Goal: Find specific page/section: Find specific page/section

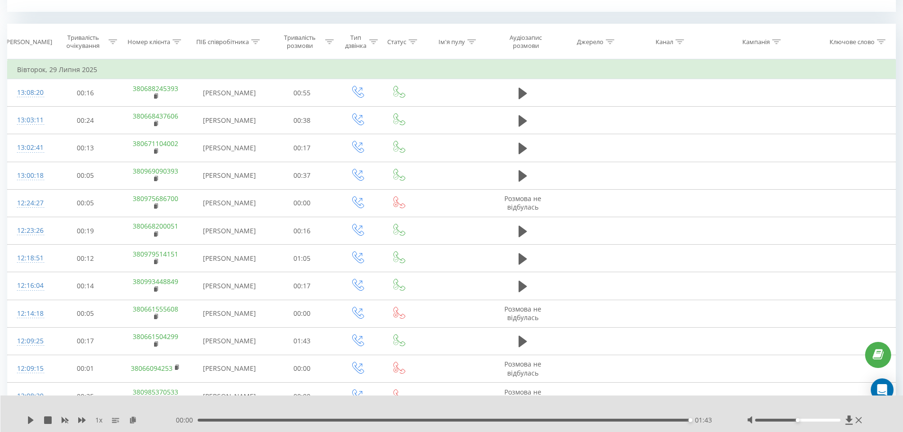
scroll to position [758, 0]
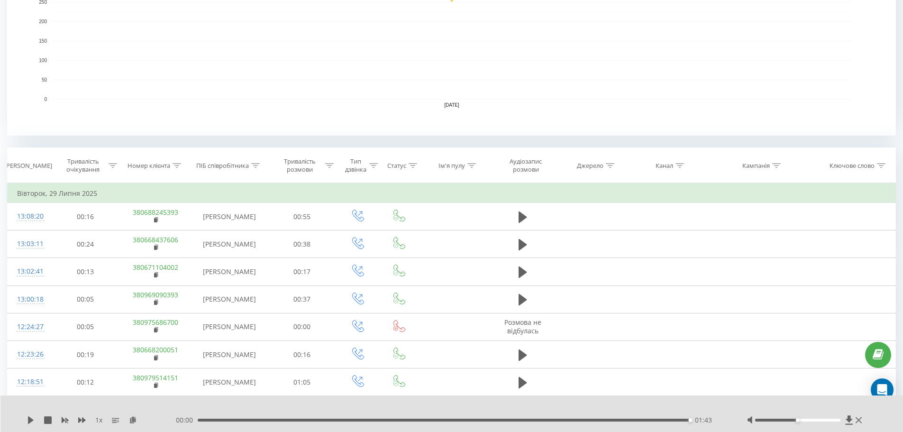
scroll to position [758, 0]
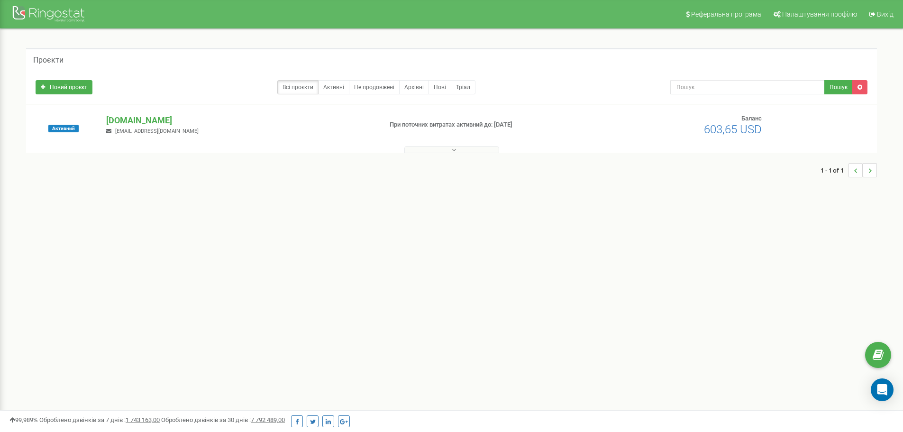
click at [468, 147] on button at bounding box center [451, 149] width 95 height 7
click at [454, 151] on icon at bounding box center [454, 150] width 4 height 7
click at [442, 151] on button at bounding box center [451, 149] width 95 height 7
click at [448, 148] on button at bounding box center [451, 149] width 95 height 7
